Goal: Transaction & Acquisition: Purchase product/service

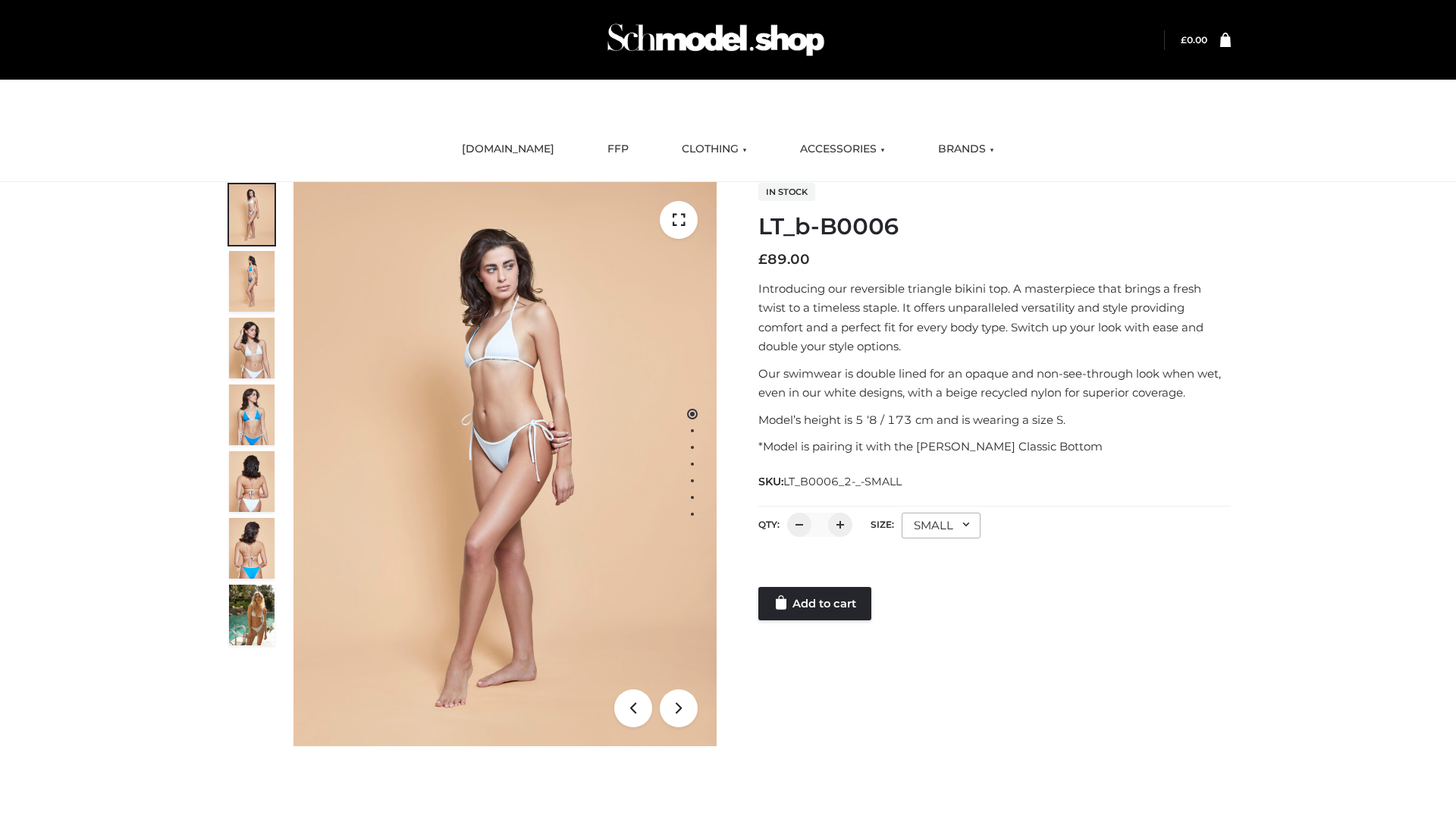
click at [816, 603] on link "Add to cart" at bounding box center [815, 604] width 113 height 34
